Goal: Navigation & Orientation: Find specific page/section

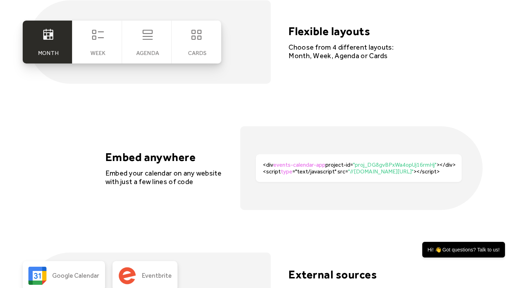
scroll to position [1365, 0]
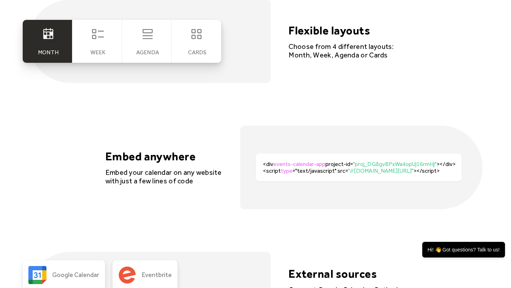
click at [193, 45] on div "cards" at bounding box center [197, 41] width 50 height 43
click at [196, 37] on icon at bounding box center [197, 34] width 14 height 14
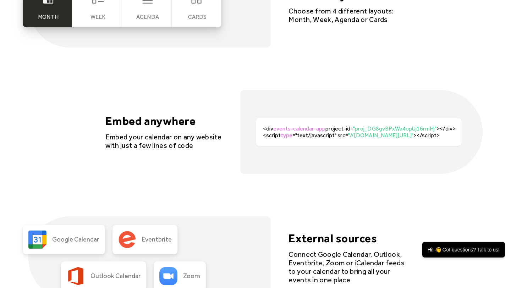
scroll to position [1373, 0]
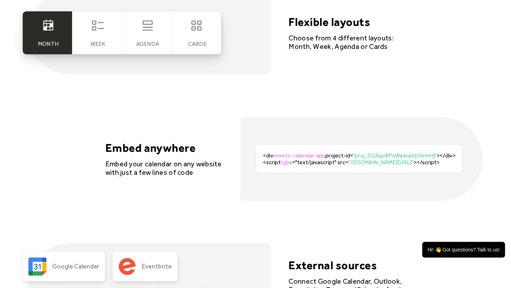
click at [174, 39] on div "cards" at bounding box center [197, 32] width 50 height 43
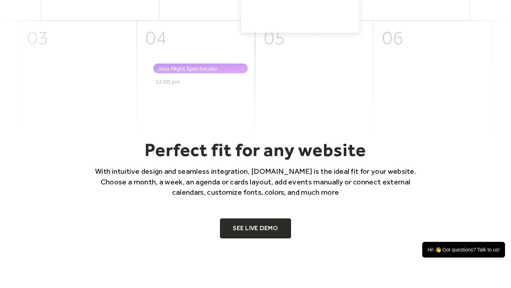
scroll to position [397, 0]
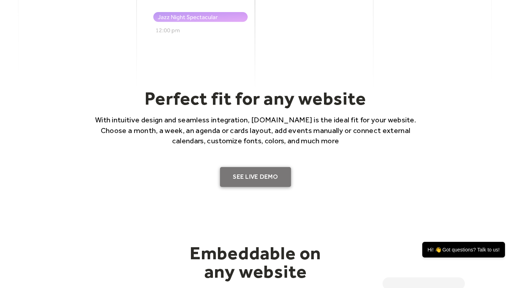
click at [265, 179] on link "SEE LIVE DEMO" at bounding box center [255, 177] width 71 height 20
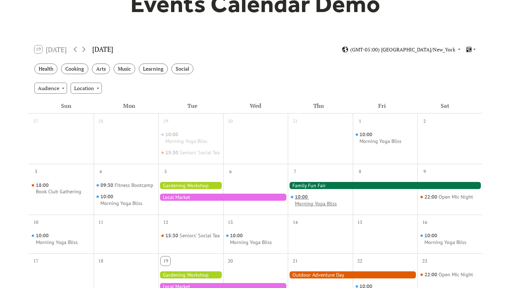
scroll to position [83, 0]
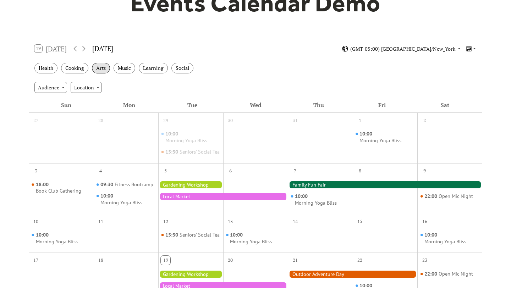
click at [108, 69] on div "Arts" at bounding box center [101, 68] width 18 height 11
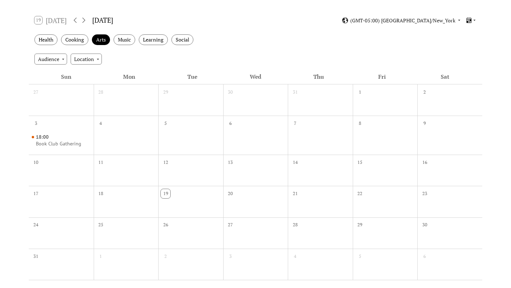
scroll to position [0, 0]
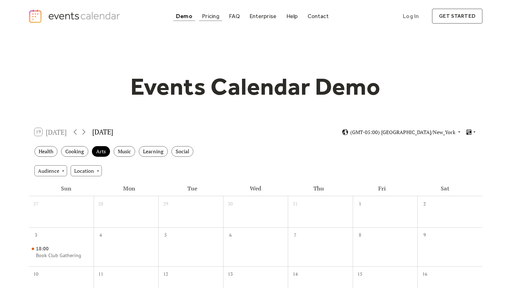
click at [204, 15] on div "Pricing" at bounding box center [210, 16] width 17 height 4
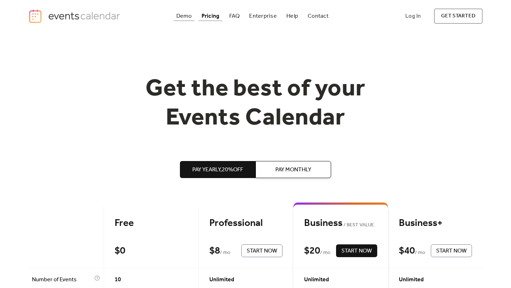
click at [184, 18] on div "Demo" at bounding box center [185, 16] width 16 height 4
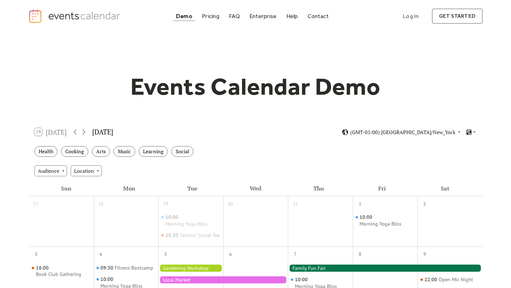
click at [99, 17] on img "home" at bounding box center [75, 16] width 94 height 15
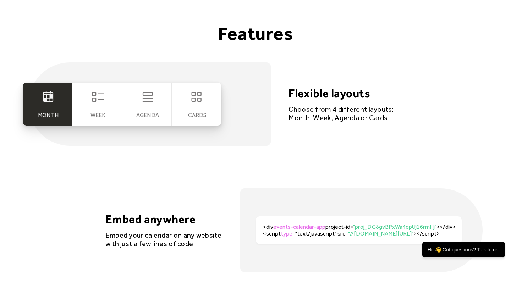
scroll to position [1299, 0]
